Goal: Obtain resource: Download file/media

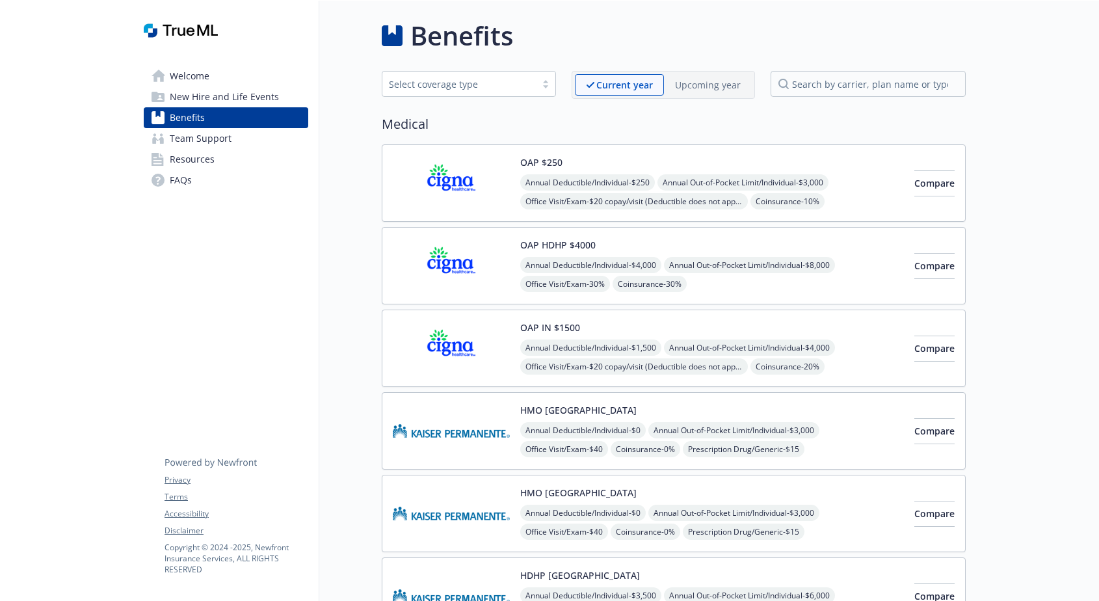
click at [183, 137] on span "Team Support" at bounding box center [201, 138] width 62 height 21
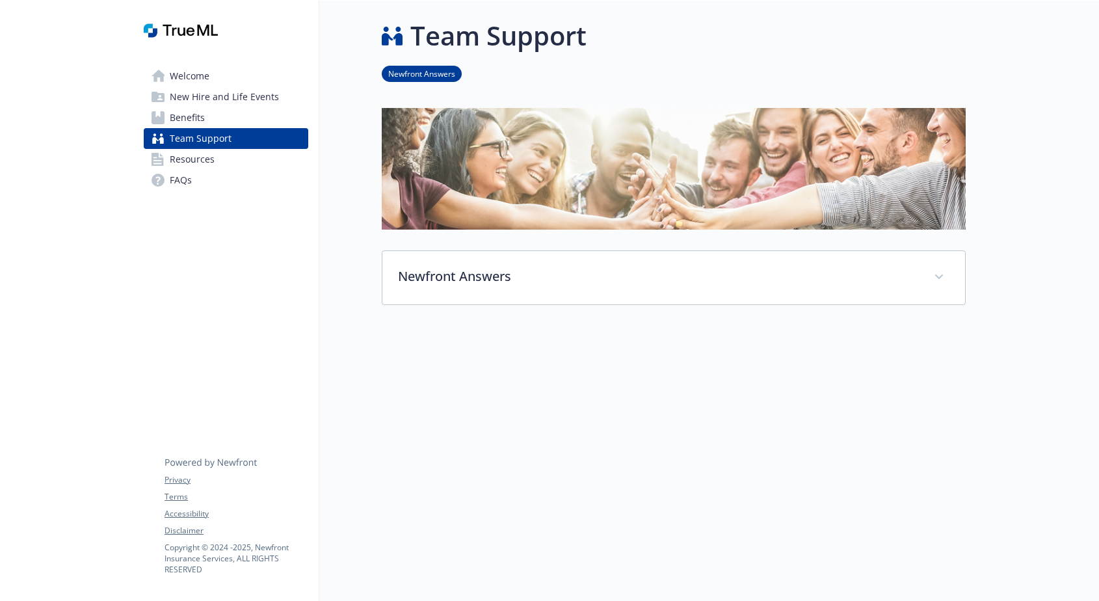
click at [190, 111] on span "Benefits" at bounding box center [187, 117] width 35 height 21
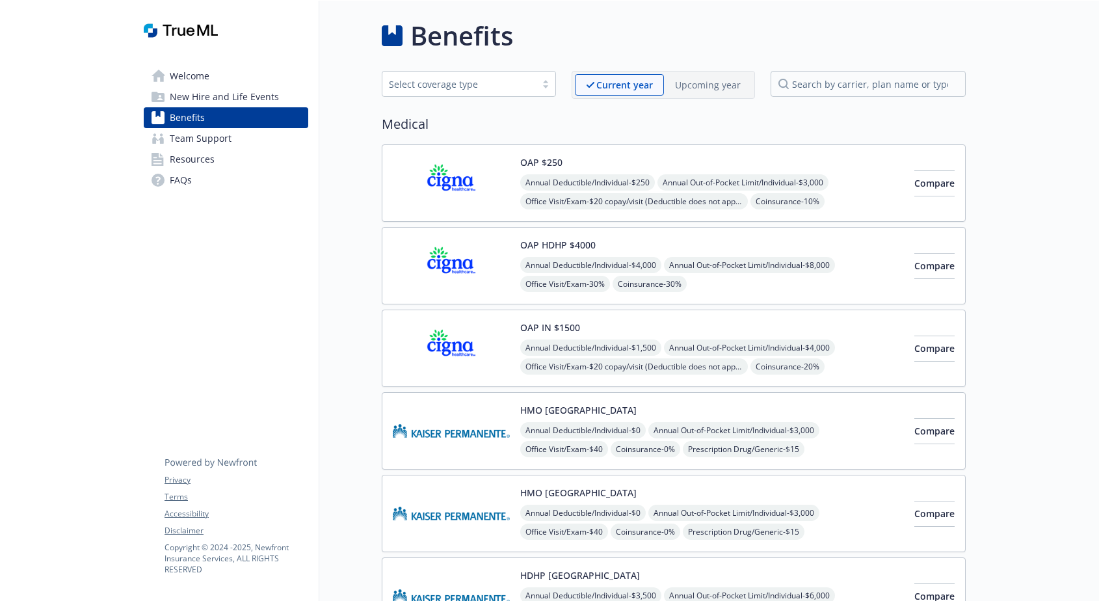
click at [199, 96] on span "New Hire and Life Events" at bounding box center [224, 97] width 109 height 21
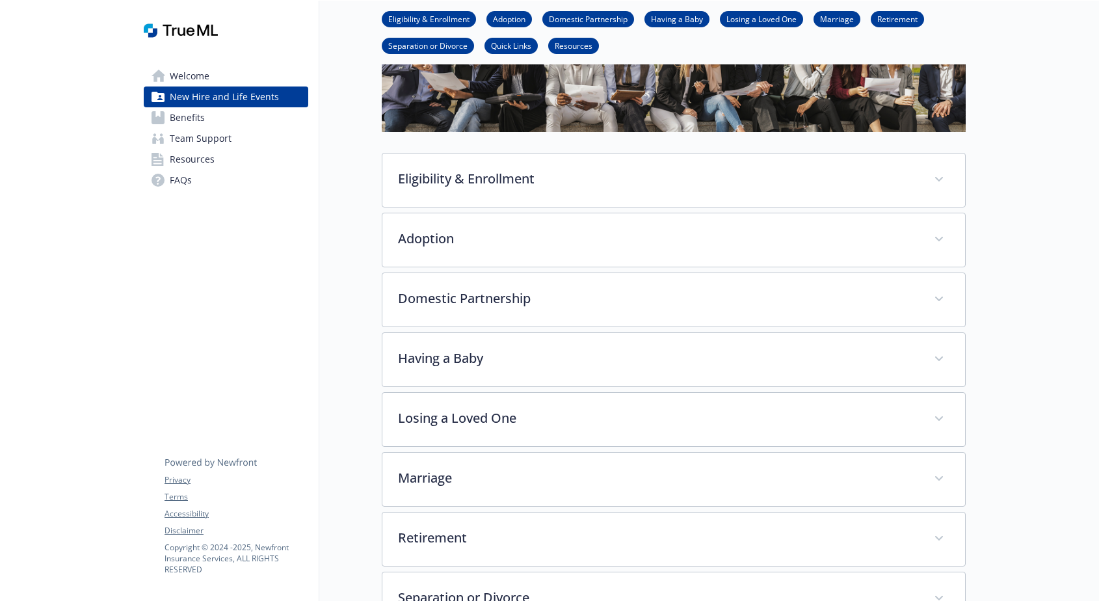
scroll to position [410, 0]
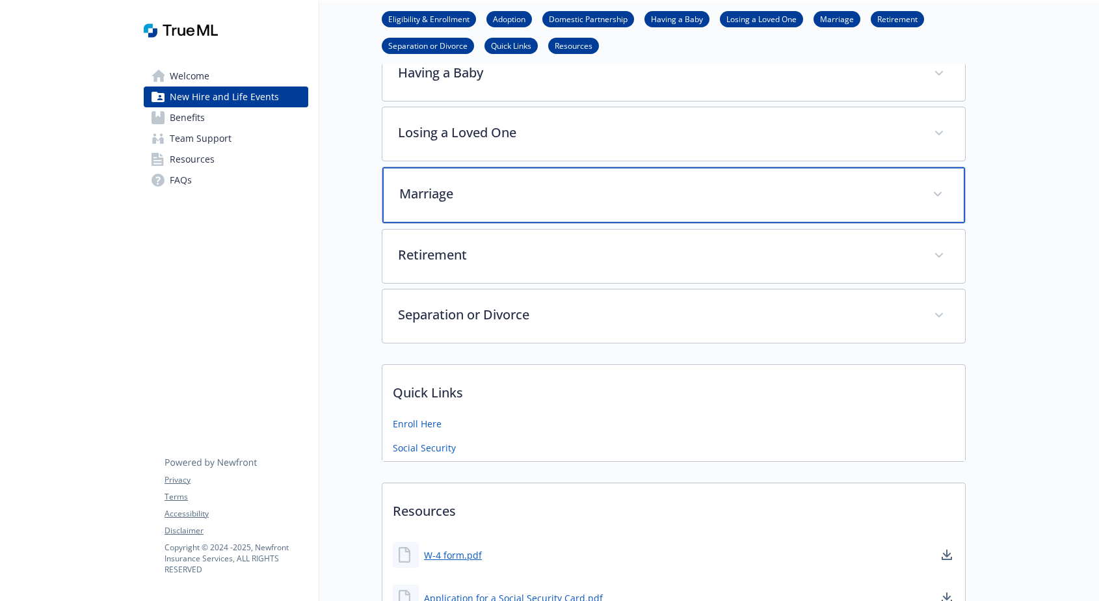
click at [552, 200] on p "Marriage" at bounding box center [658, 194] width 518 height 20
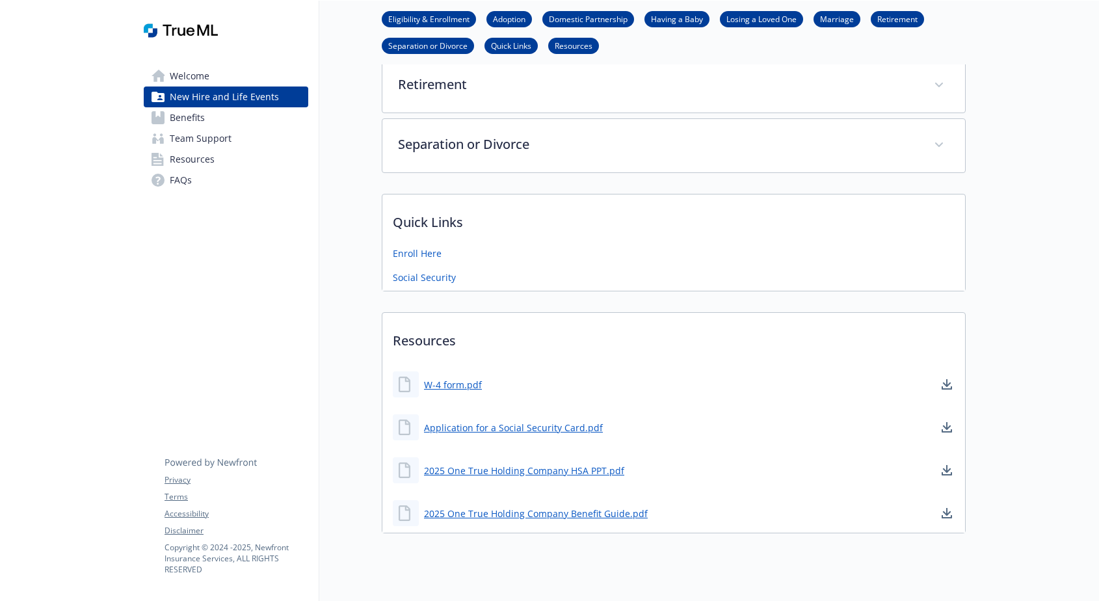
scroll to position [1303, 0]
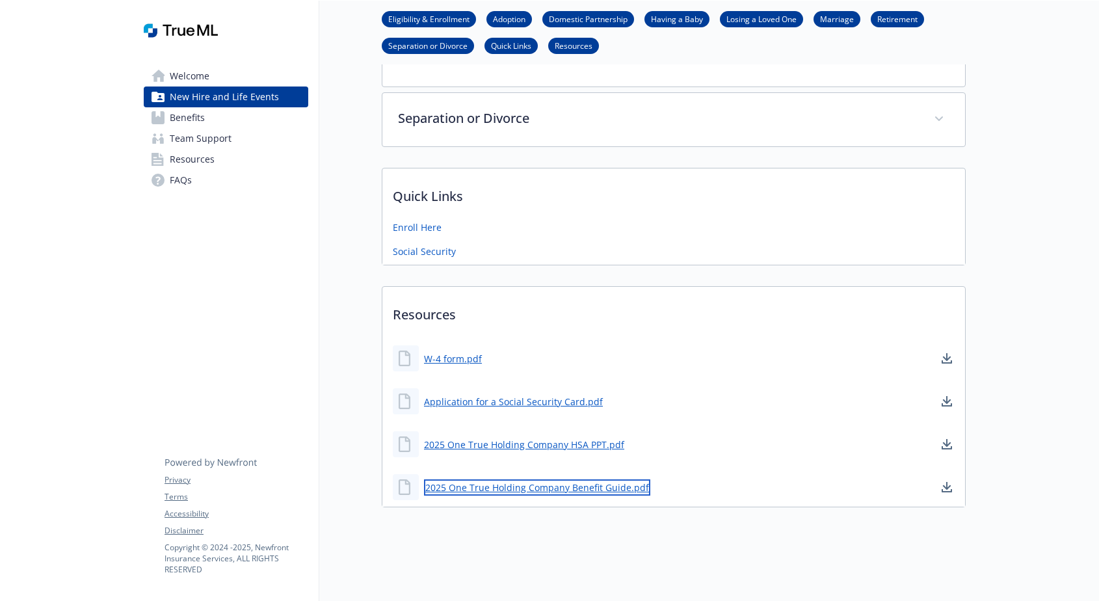
click at [556, 479] on link "2025 One True Holding Company Benefit Guide.pdf" at bounding box center [537, 487] width 226 height 16
